Goal: Task Accomplishment & Management: Use online tool/utility

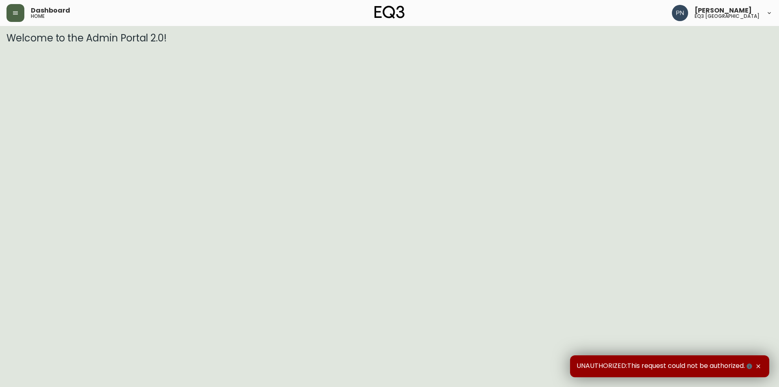
click at [20, 9] on button "button" at bounding box center [15, 13] width 18 height 18
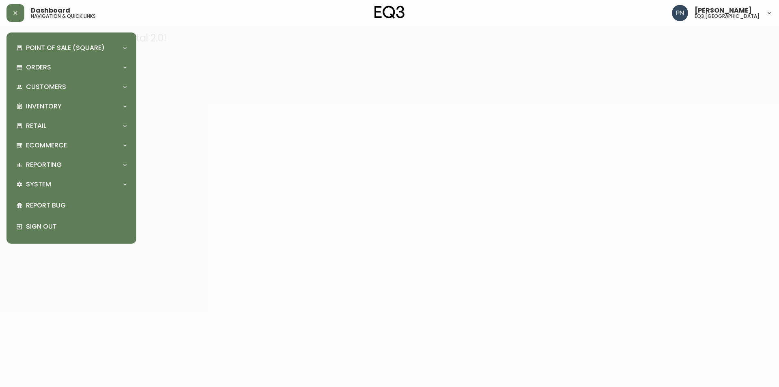
click at [311, 123] on div at bounding box center [389, 193] width 779 height 387
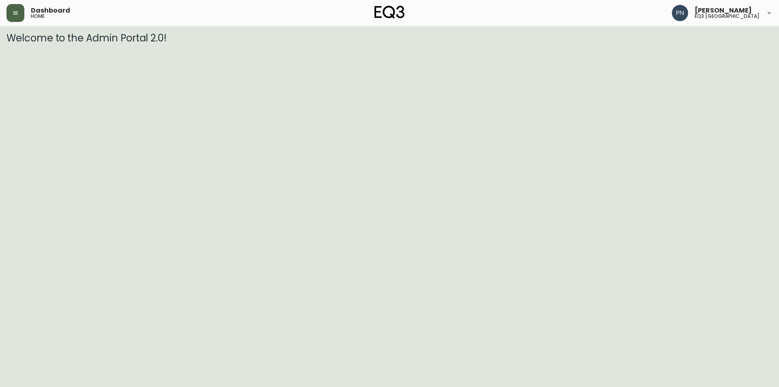
click at [14, 10] on icon "button" at bounding box center [15, 13] width 6 height 6
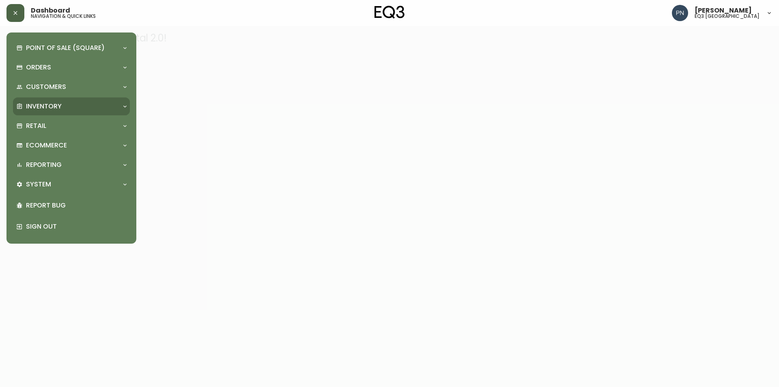
click at [91, 109] on div "Inventory" at bounding box center [67, 106] width 102 height 9
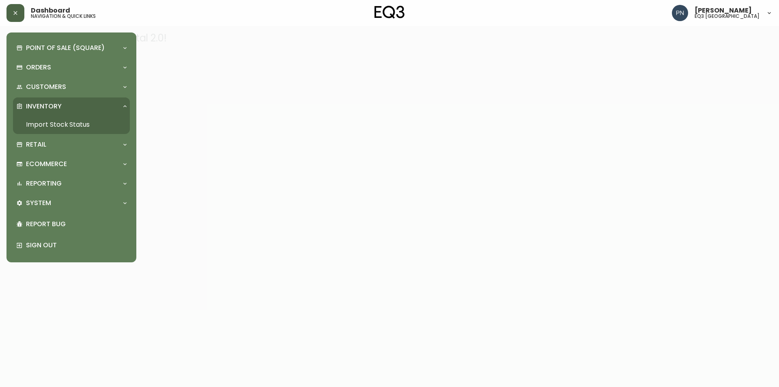
click at [91, 123] on link "Import Stock Status" at bounding box center [71, 124] width 117 height 19
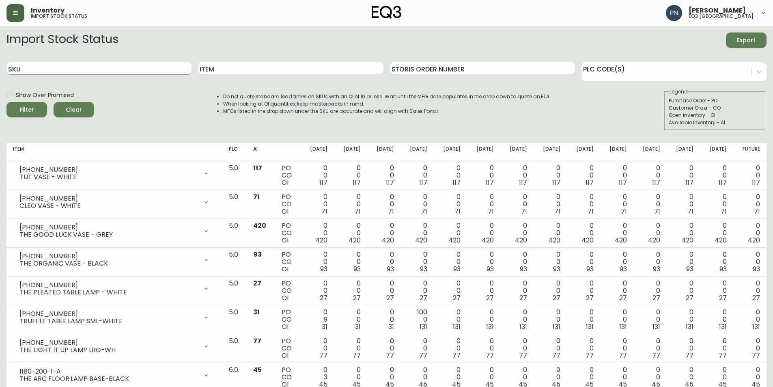
click at [142, 66] on input "SKU" at bounding box center [98, 68] width 185 height 13
click at [13, 111] on button "Filter" at bounding box center [26, 109] width 41 height 15
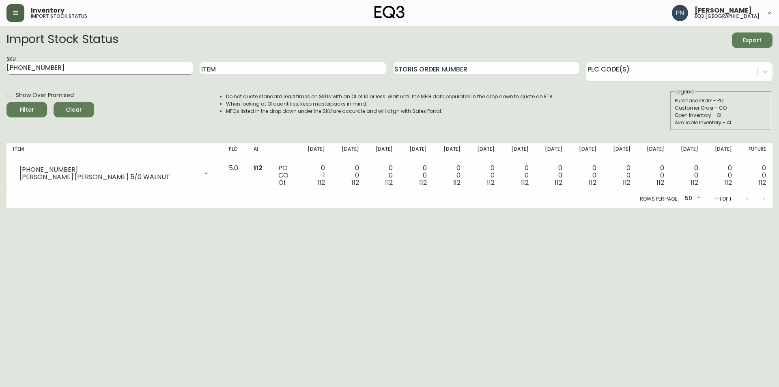
click at [109, 71] on input "[PHONE_NUMBER]" at bounding box center [99, 68] width 187 height 13
click at [31, 65] on input "[PHONE_NUMBER]" at bounding box center [99, 68] width 187 height 13
click at [6, 102] on button "Filter" at bounding box center [26, 109] width 41 height 15
type input "[PHONE_NUMBER]"
click at [6, 102] on button "Filter" at bounding box center [26, 109] width 41 height 15
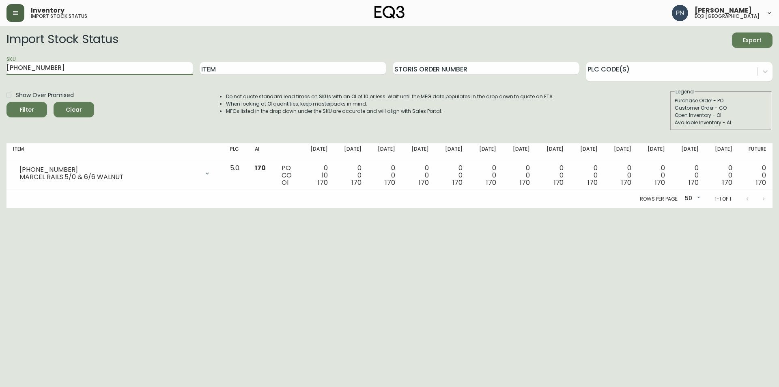
drag, startPoint x: 56, startPoint y: 68, endPoint x: 3, endPoint y: 79, distance: 54.3
click at [3, 79] on main "Import Stock Status Export SKU [PHONE_NUMBER] Item Storis Order Number PLC Code…" at bounding box center [389, 117] width 779 height 182
click at [6, 102] on button "Filter" at bounding box center [26, 109] width 41 height 15
type input "3"
click at [6, 102] on button "Filter" at bounding box center [26, 109] width 41 height 15
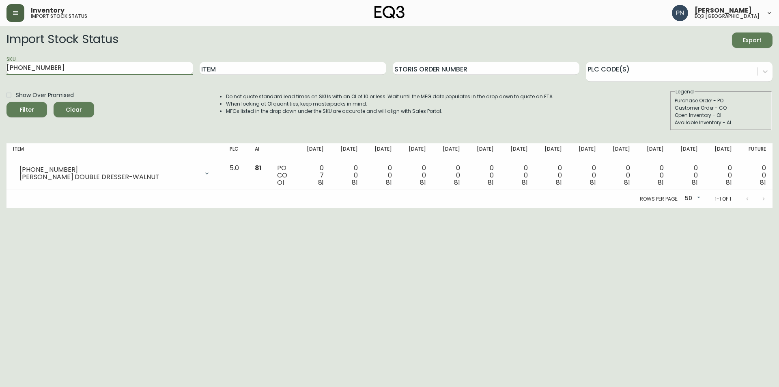
click at [39, 67] on input "[PHONE_NUMBER]" at bounding box center [99, 68] width 187 height 13
type input "[PHONE_NUMBER]"
click at [6, 102] on button "Filter" at bounding box center [26, 109] width 41 height 15
